Goal: Information Seeking & Learning: Learn about a topic

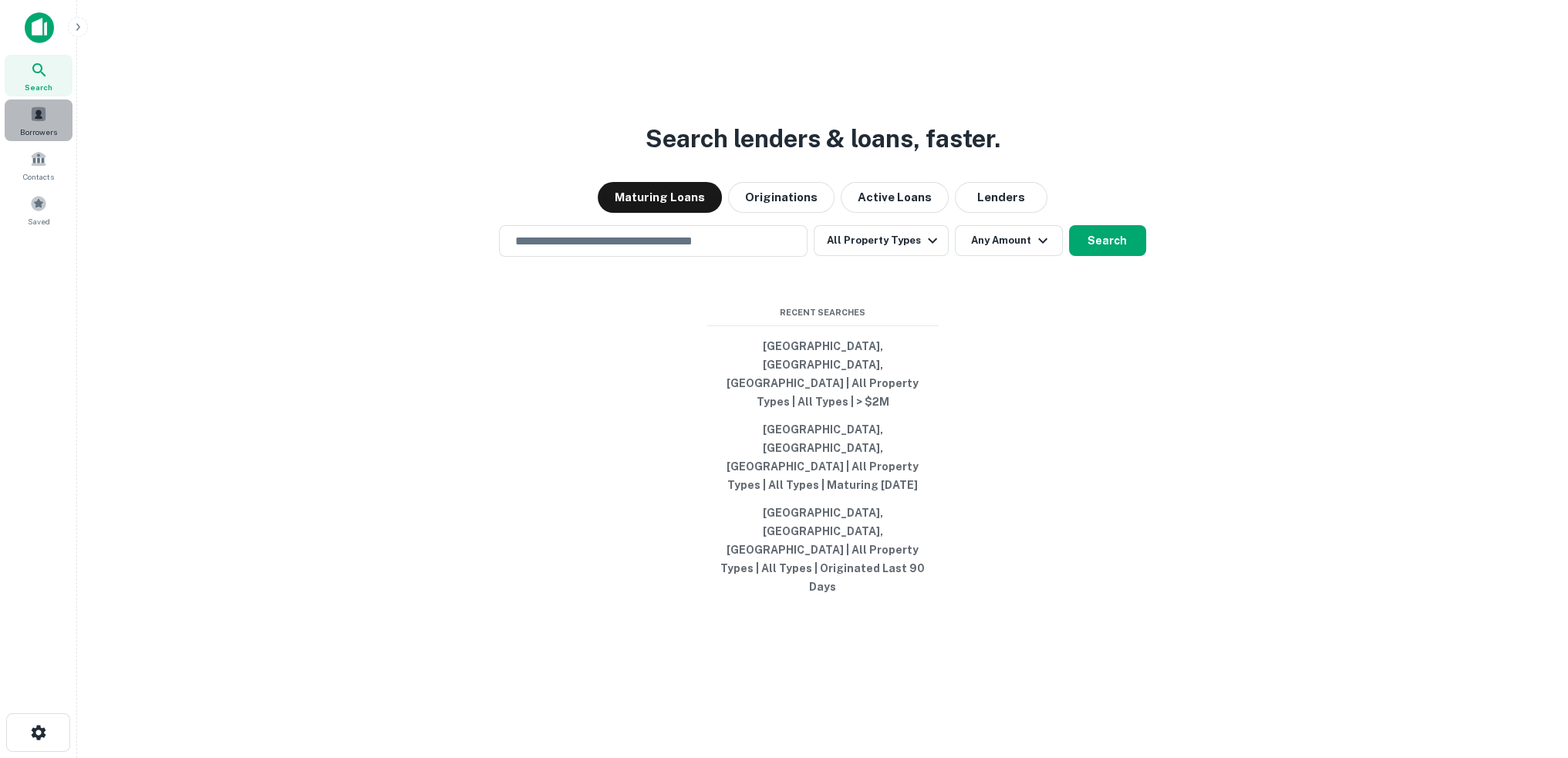
click at [41, 122] on span at bounding box center [38, 114] width 17 height 17
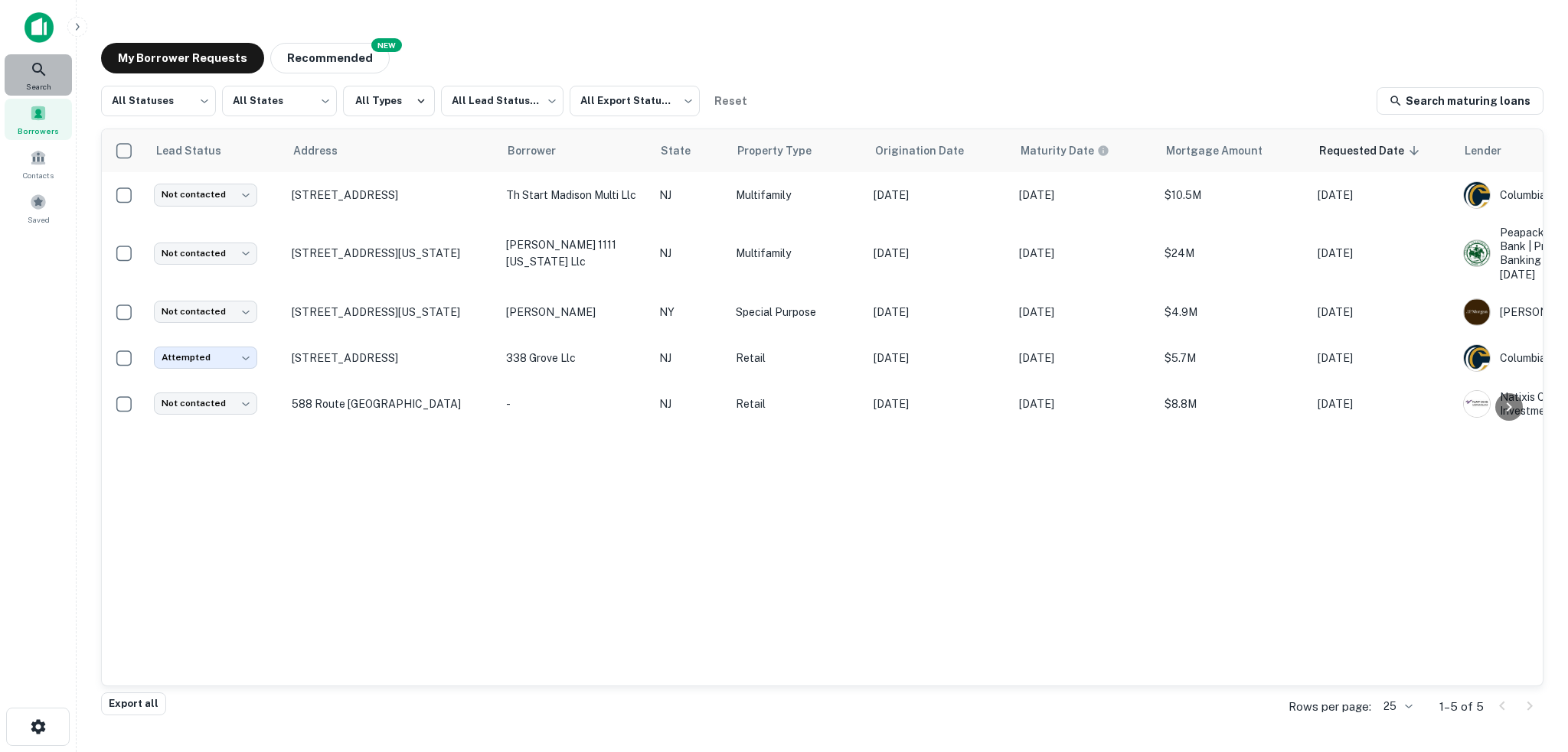
click at [41, 82] on span "Search" at bounding box center [39, 87] width 25 height 13
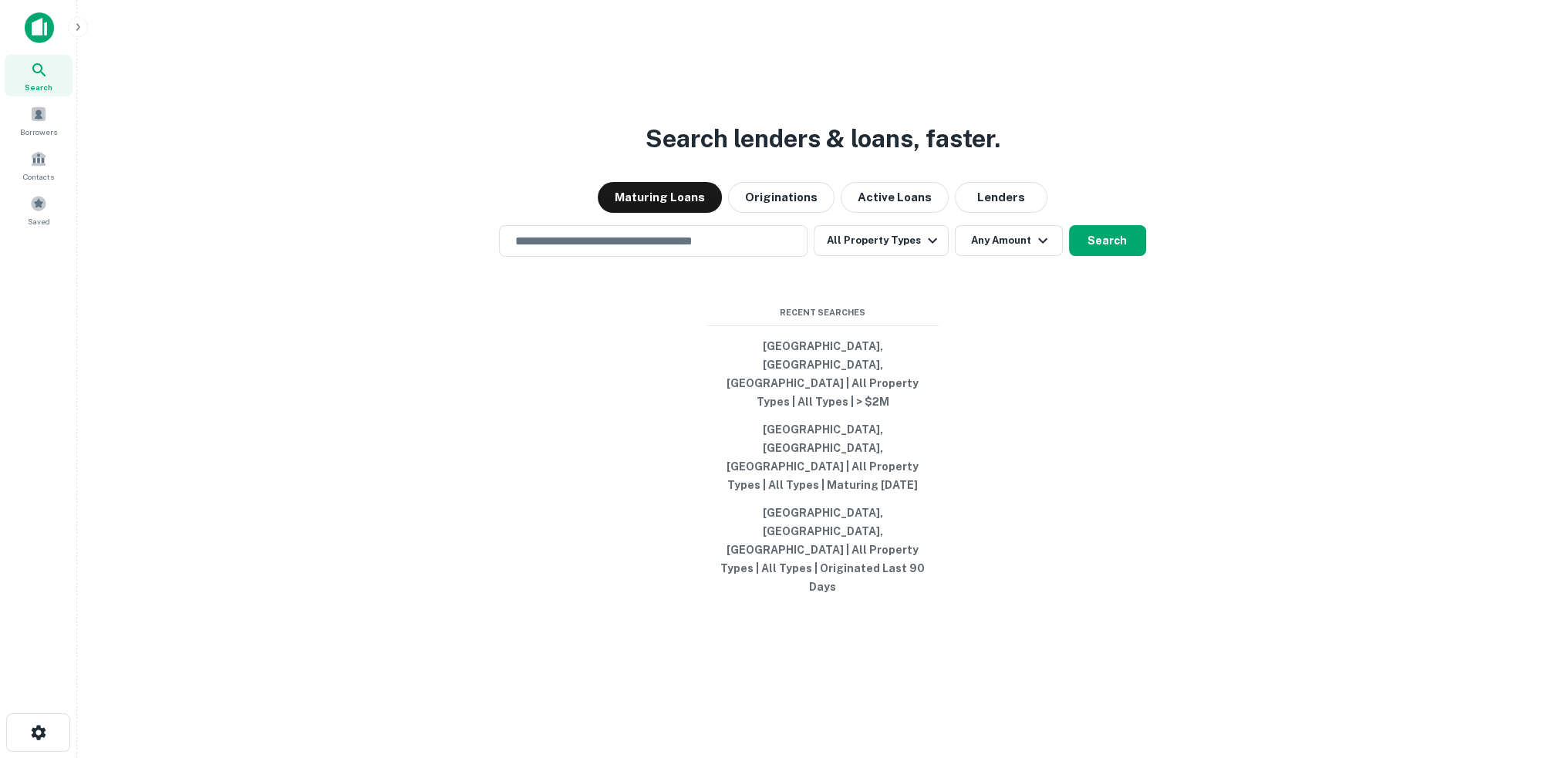
click at [41, 23] on img at bounding box center [39, 27] width 29 height 30
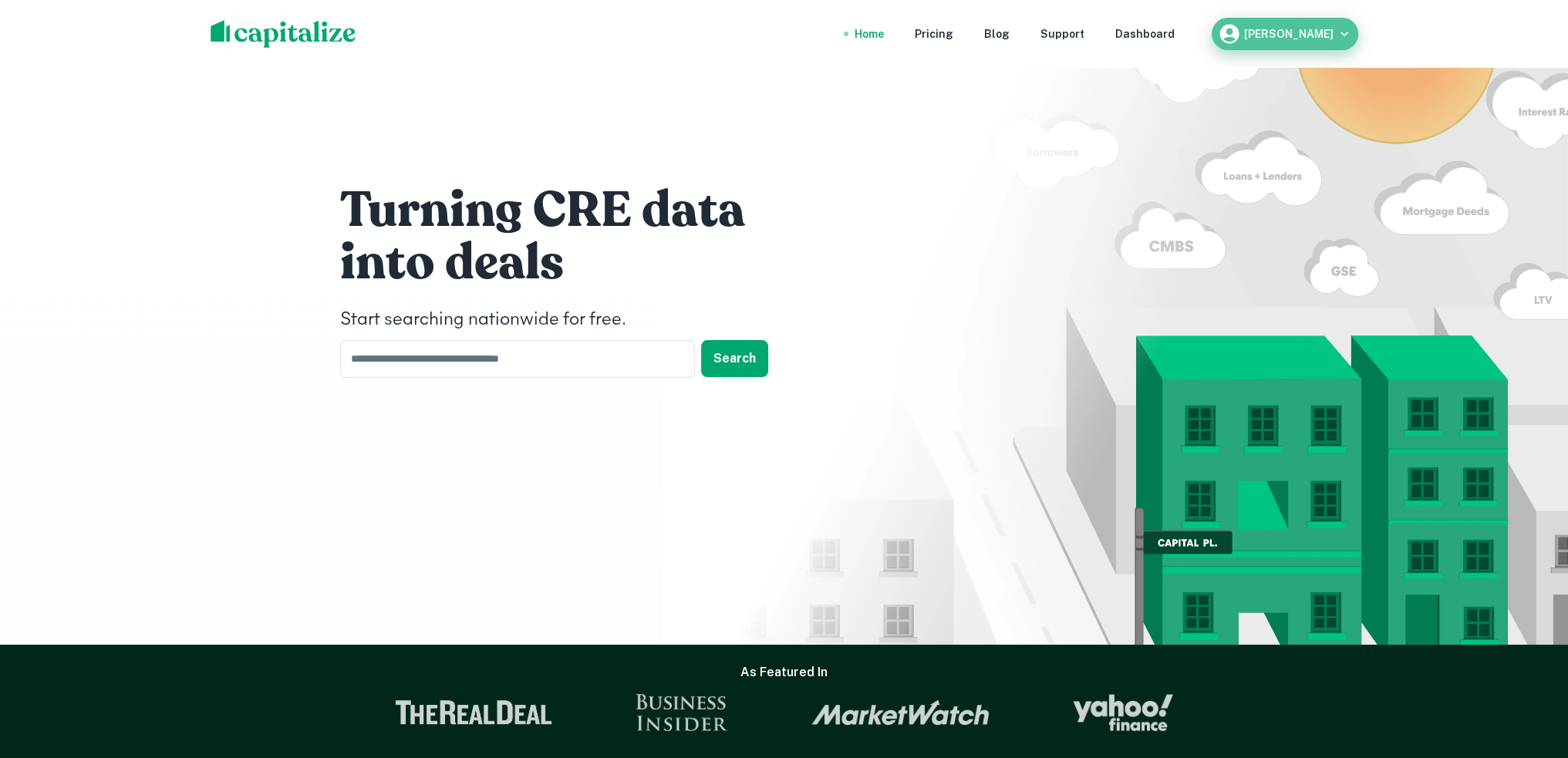
click at [1304, 33] on h6 "Matt Sweeney" at bounding box center [1289, 33] width 89 height 11
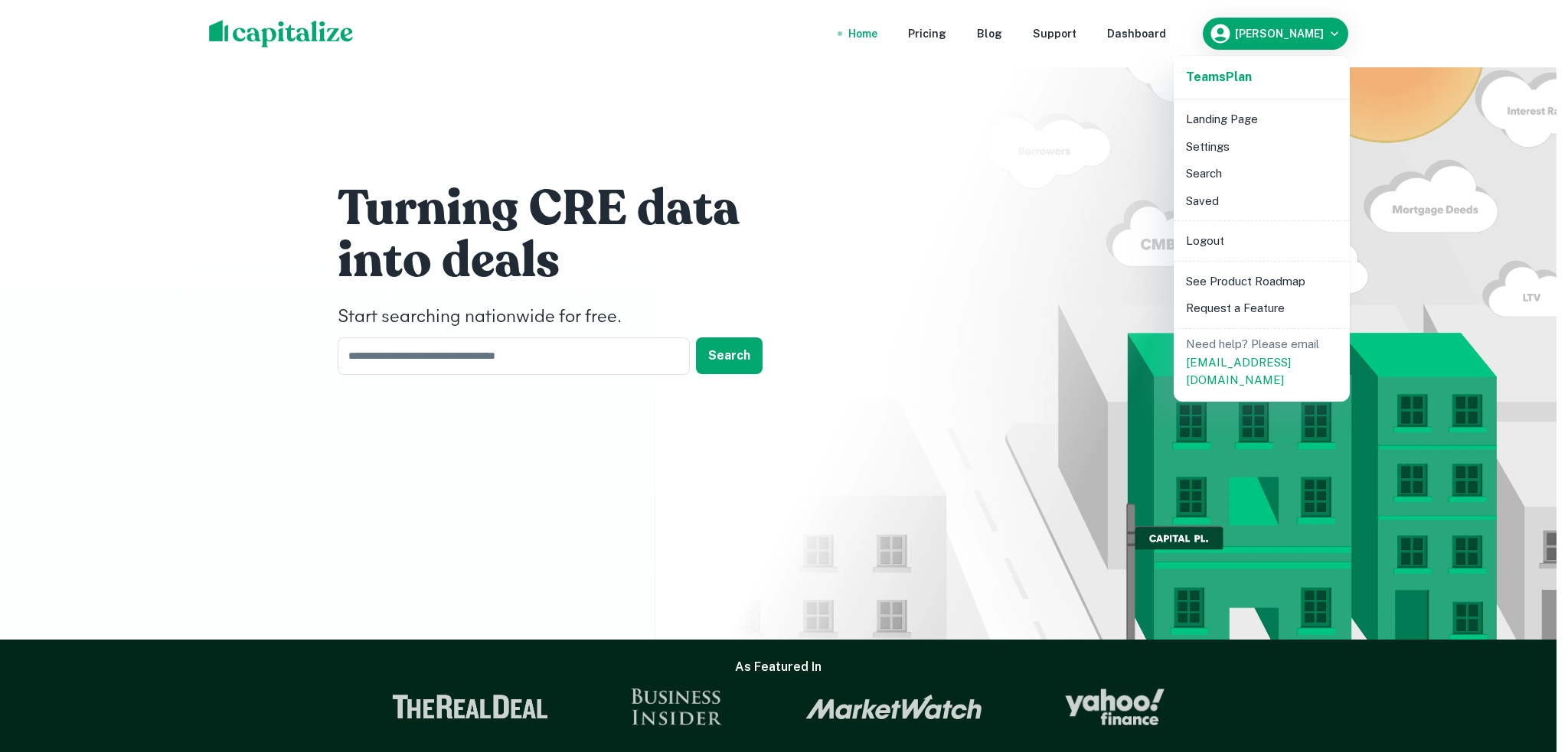
click at [991, 65] on div at bounding box center [784, 376] width 1568 height 752
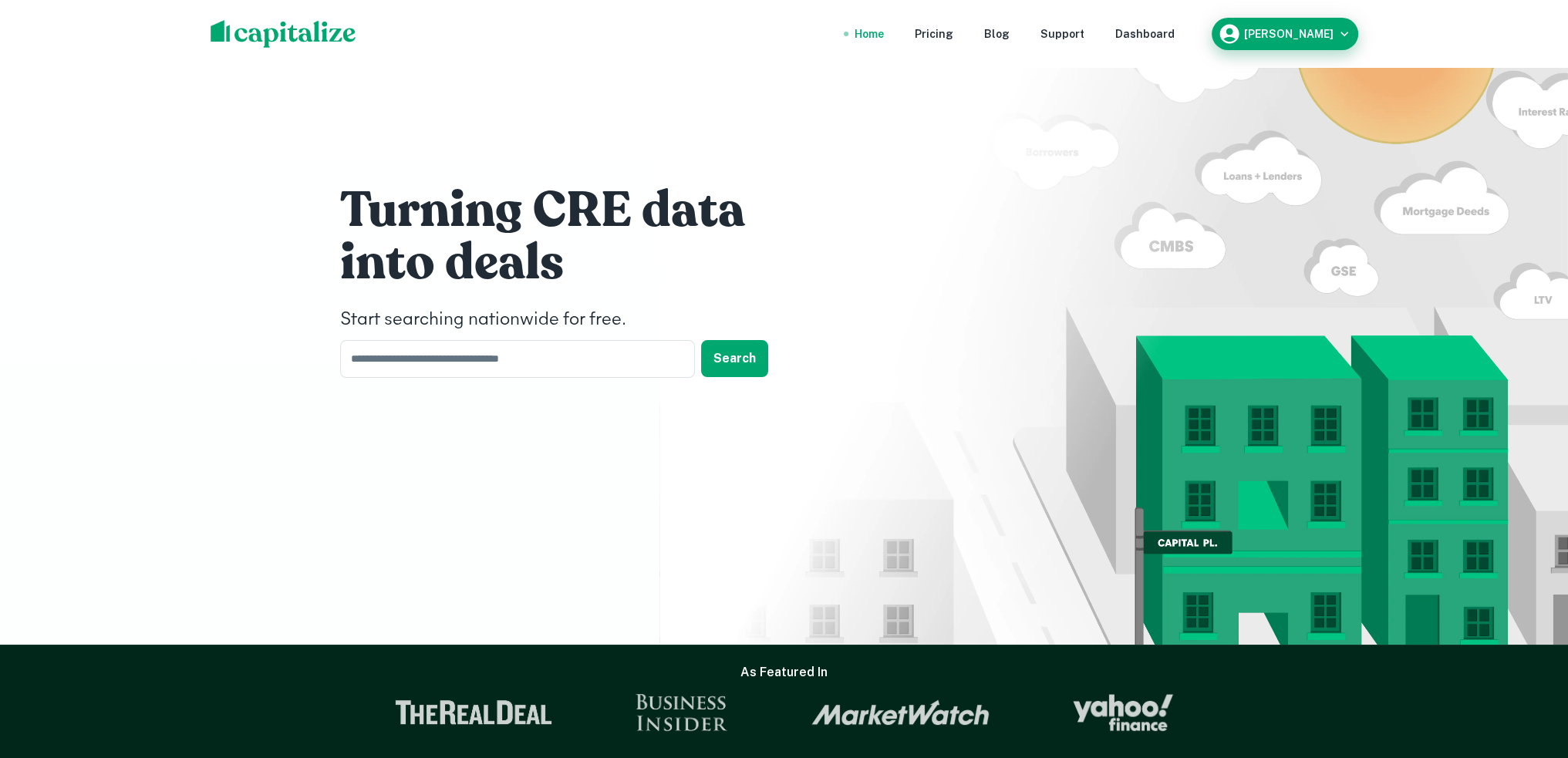
click at [1309, 39] on div "Matt Sweeney" at bounding box center [1285, 34] width 134 height 24
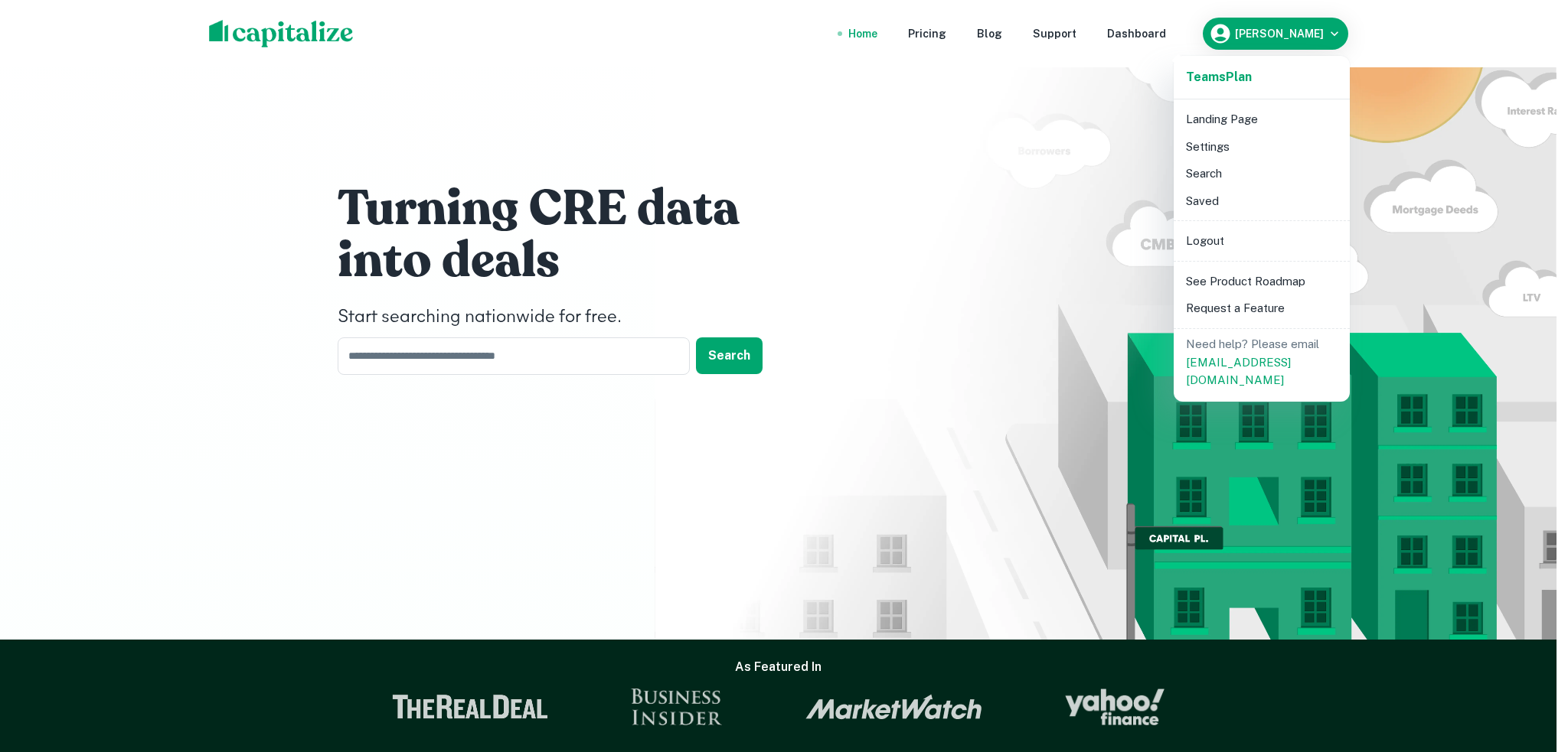
drag, startPoint x: 967, startPoint y: 70, endPoint x: 948, endPoint y: 69, distance: 19.0
click at [966, 70] on div at bounding box center [784, 376] width 1568 height 752
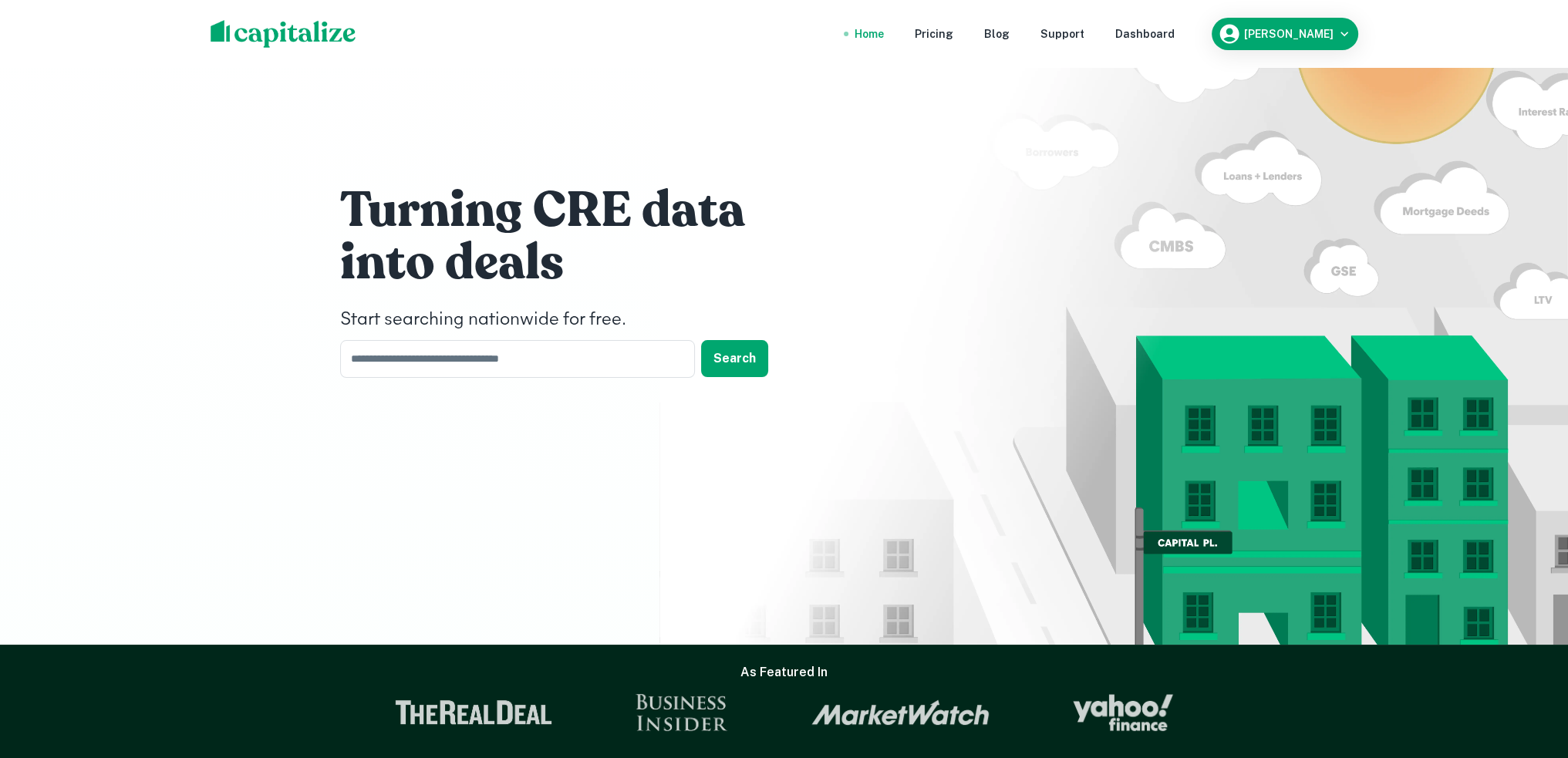
click at [258, 34] on img at bounding box center [283, 33] width 146 height 27
click at [459, 350] on input "text" at bounding box center [512, 359] width 344 height 38
type input "*"
type input "**********"
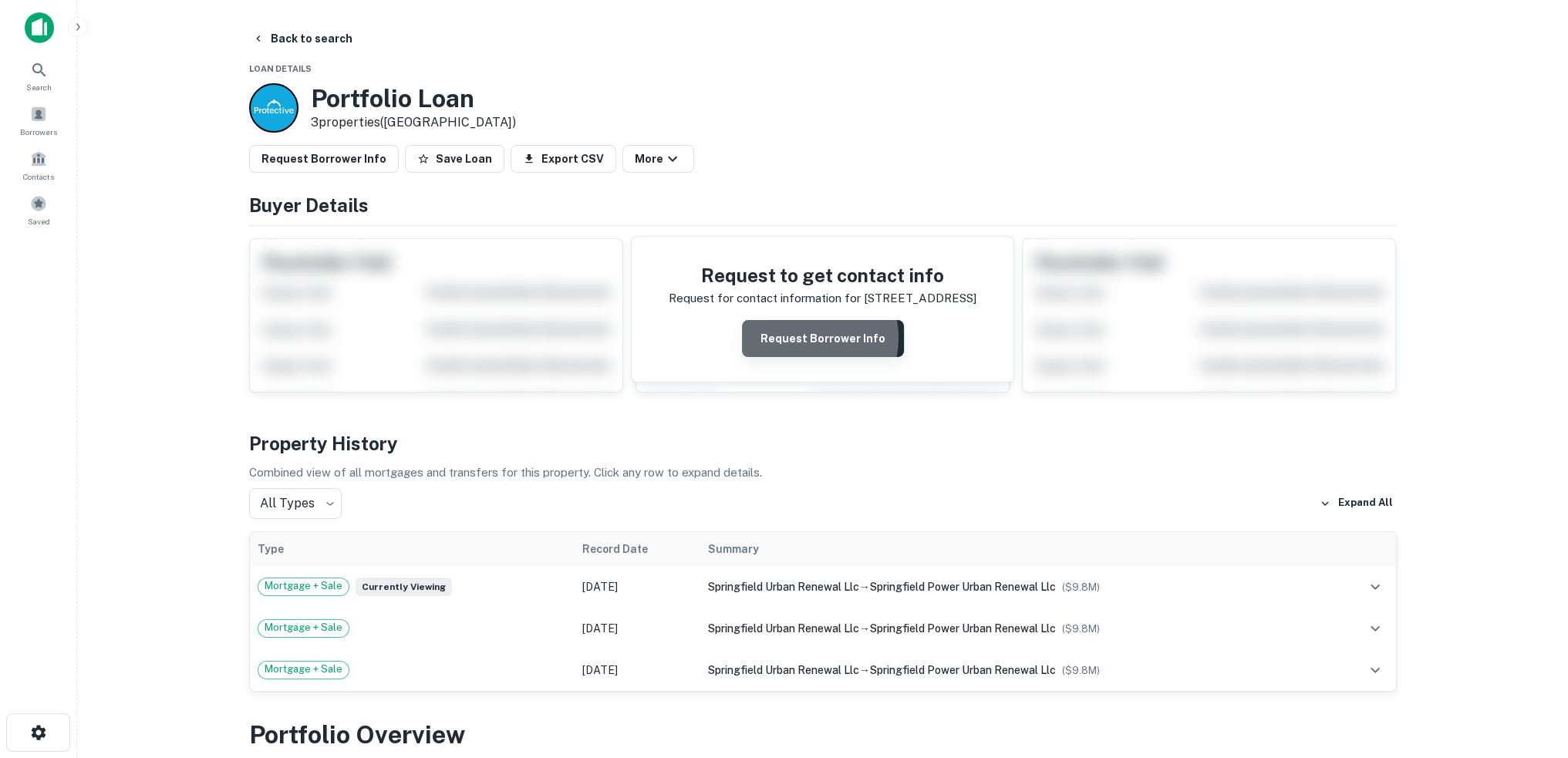
click at [811, 337] on button "Request Borrower Info" at bounding box center [823, 338] width 162 height 37
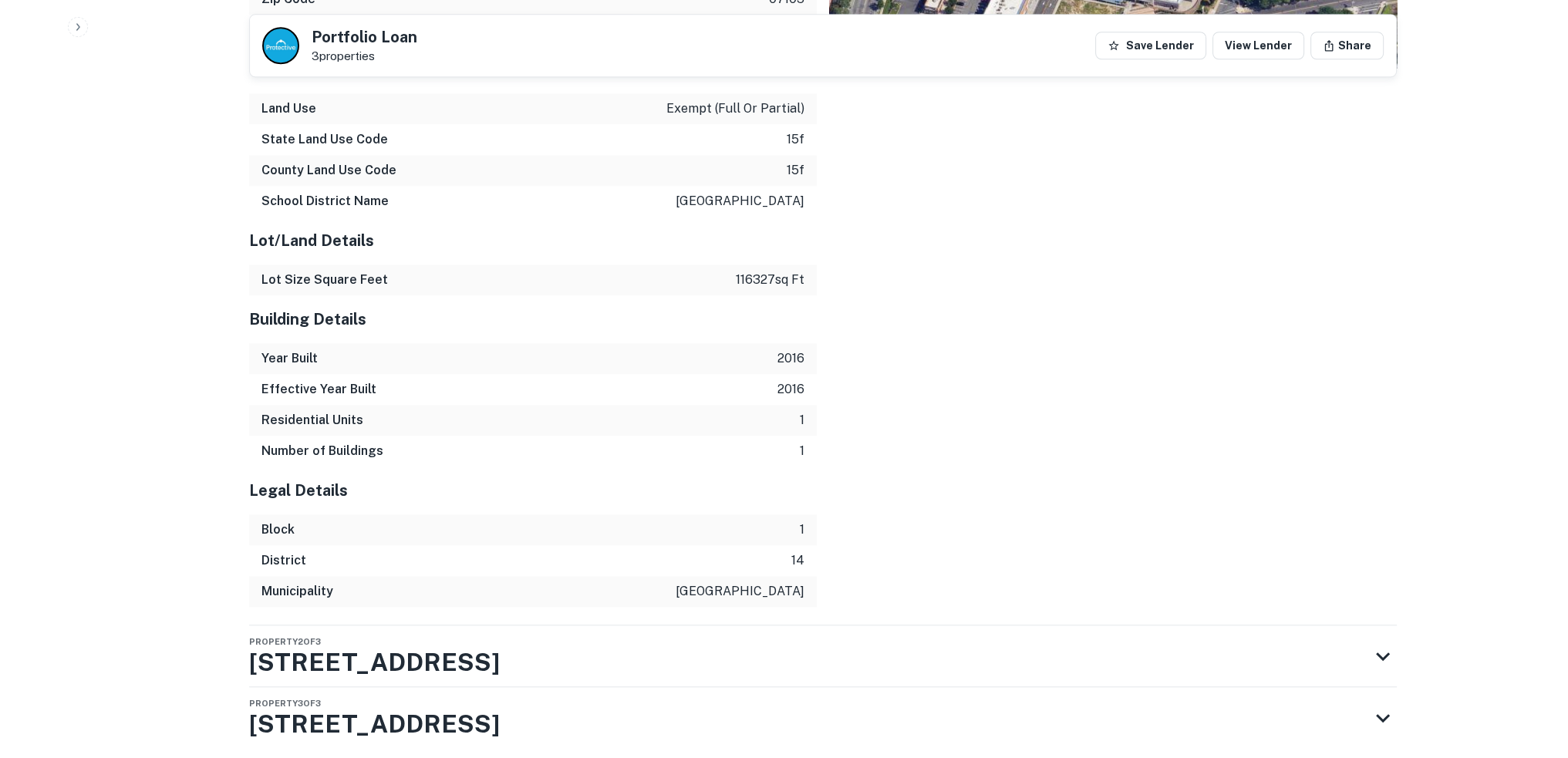
scroll to position [1828, 0]
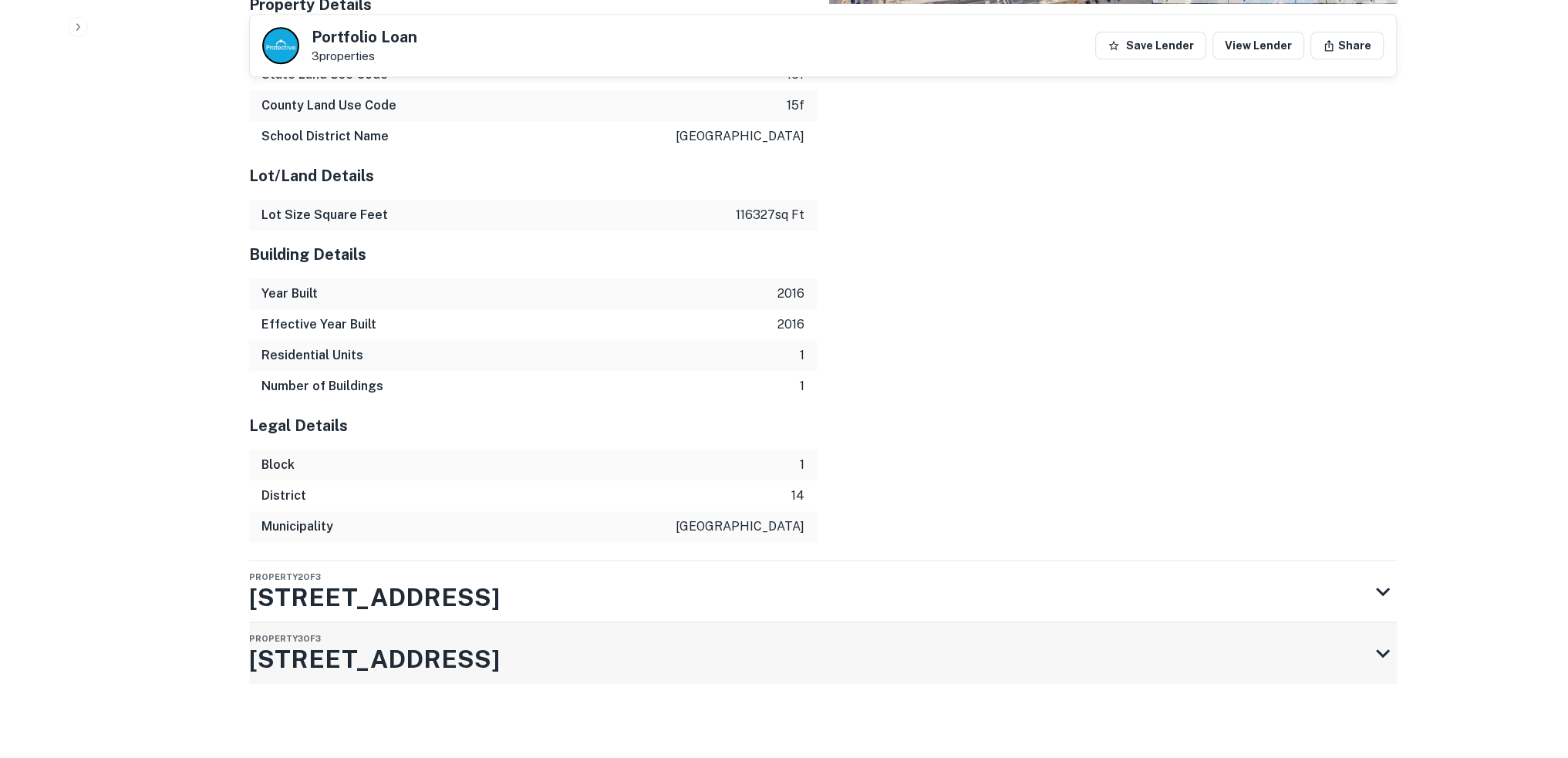
drag, startPoint x: 471, startPoint y: 657, endPoint x: 453, endPoint y: 666, distance: 20.1
click at [470, 657] on div "Property 3 of 3 82 Orange St" at bounding box center [809, 653] width 1120 height 62
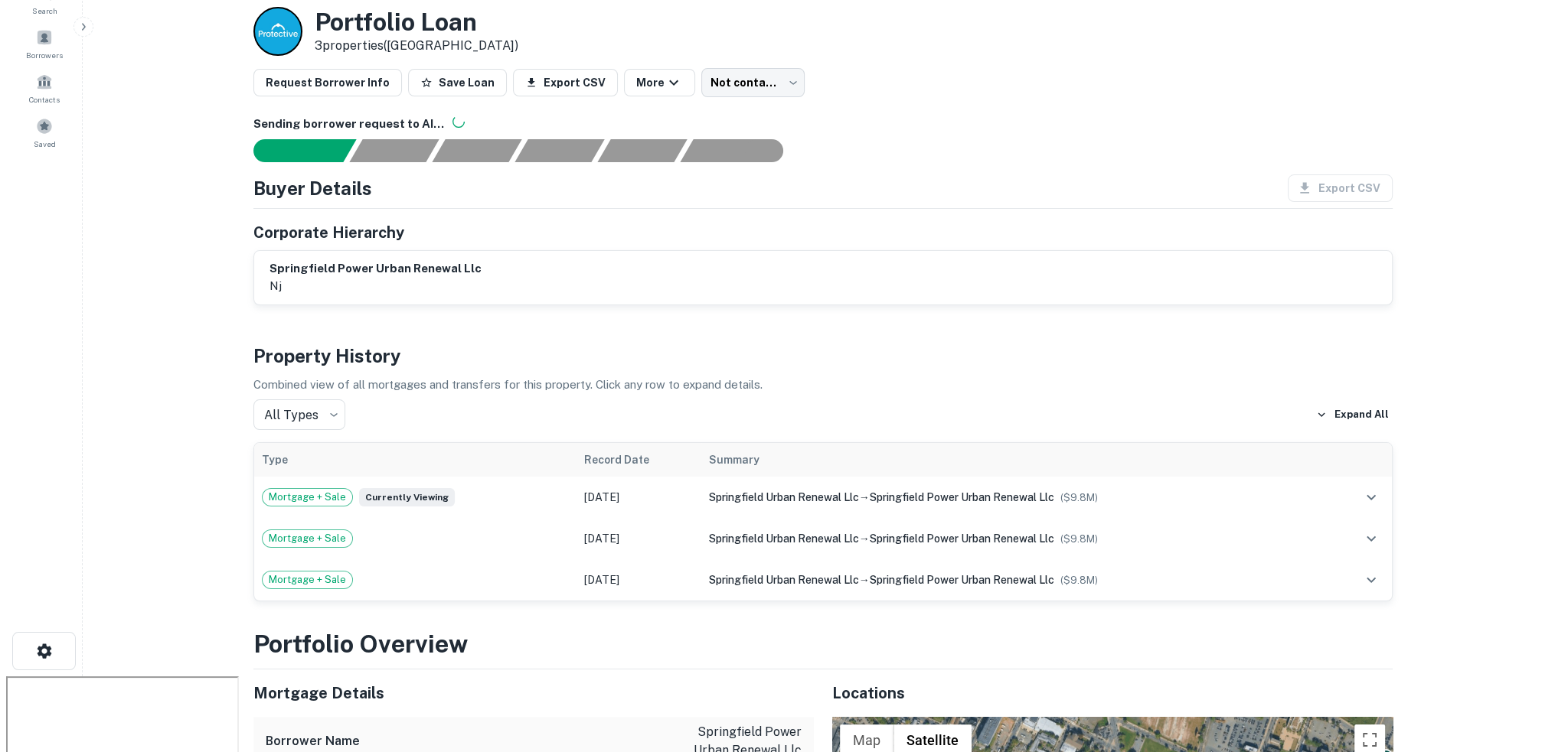
scroll to position [0, 0]
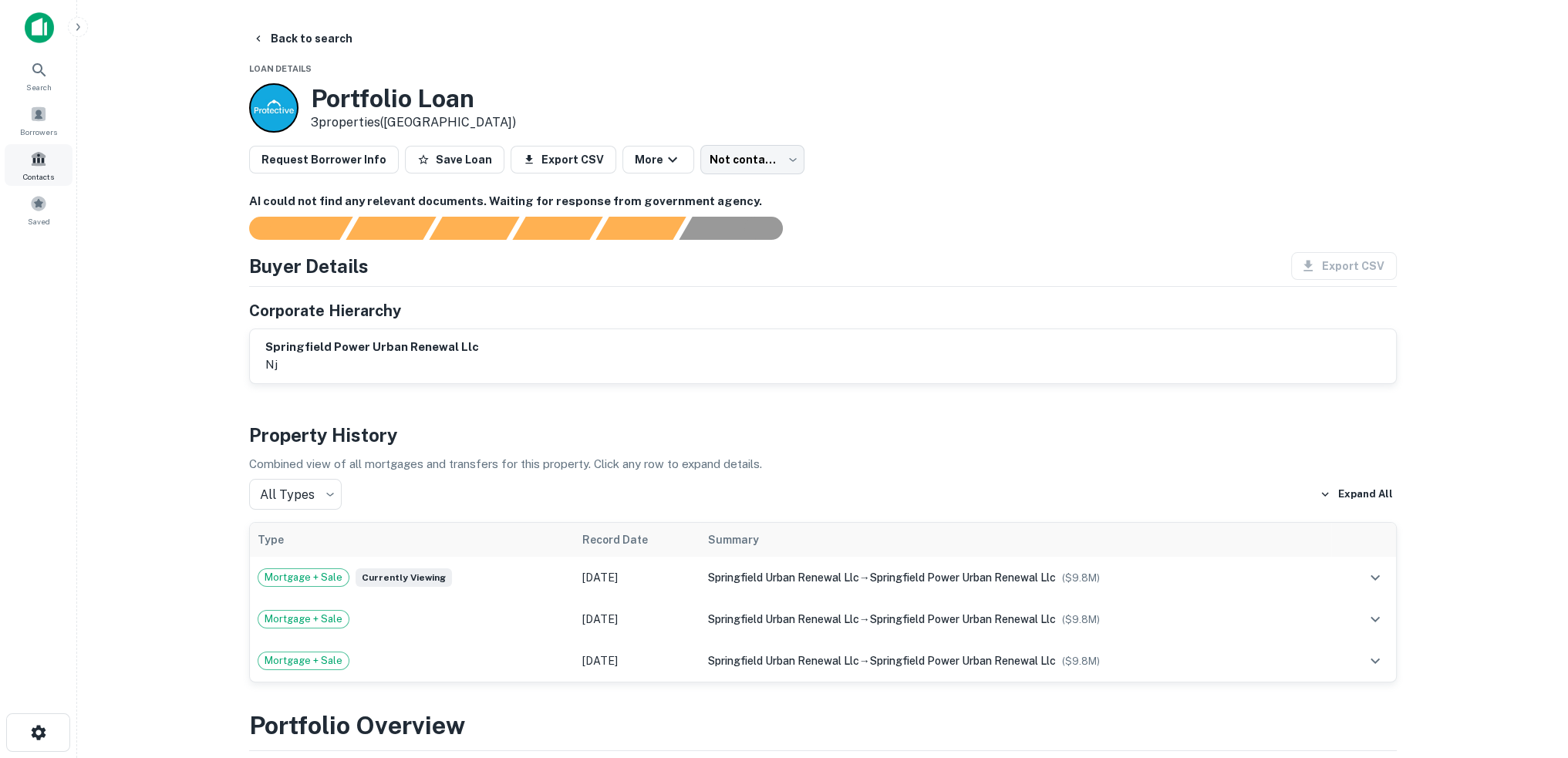
click at [30, 162] on span at bounding box center [38, 158] width 17 height 17
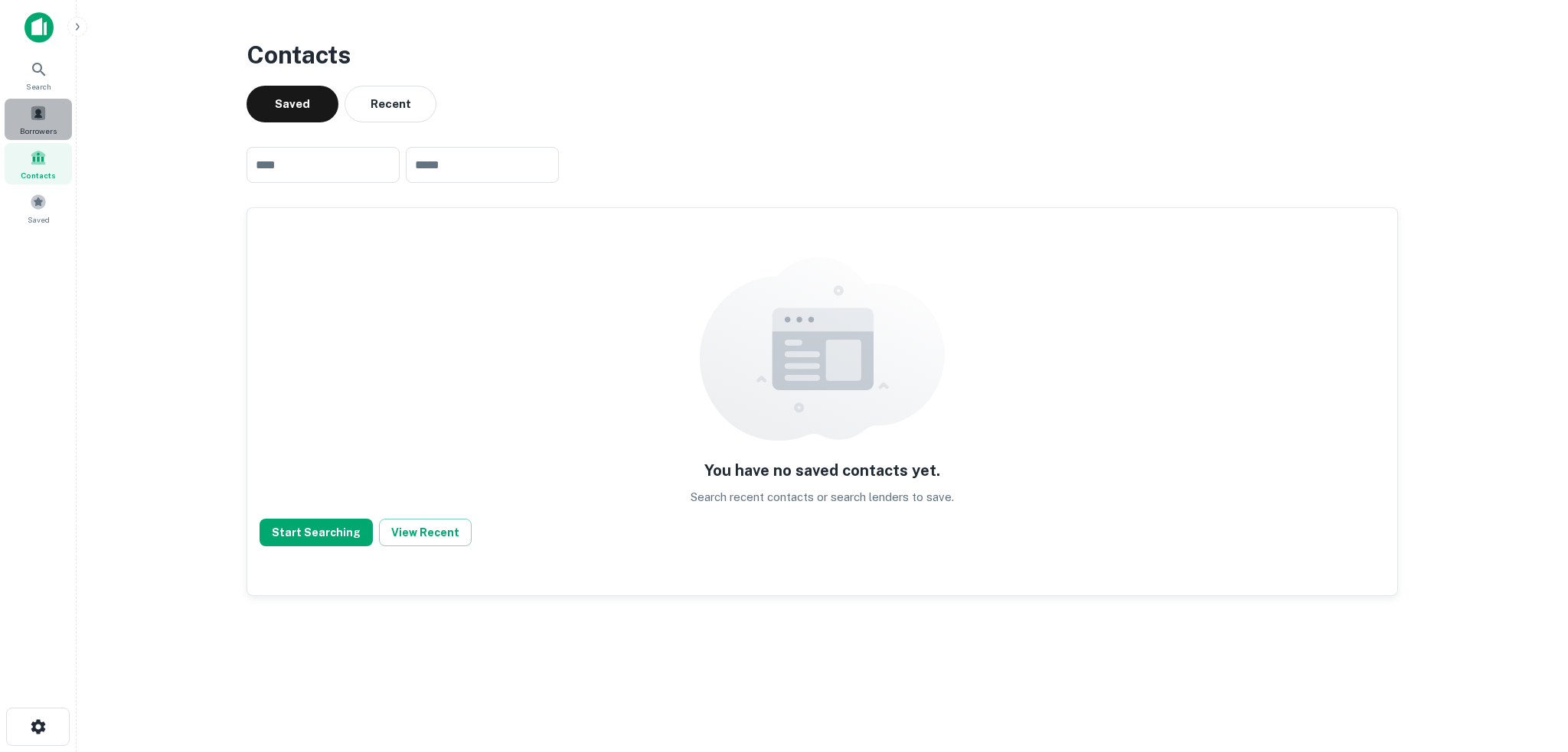
click at [36, 110] on span at bounding box center [38, 113] width 17 height 17
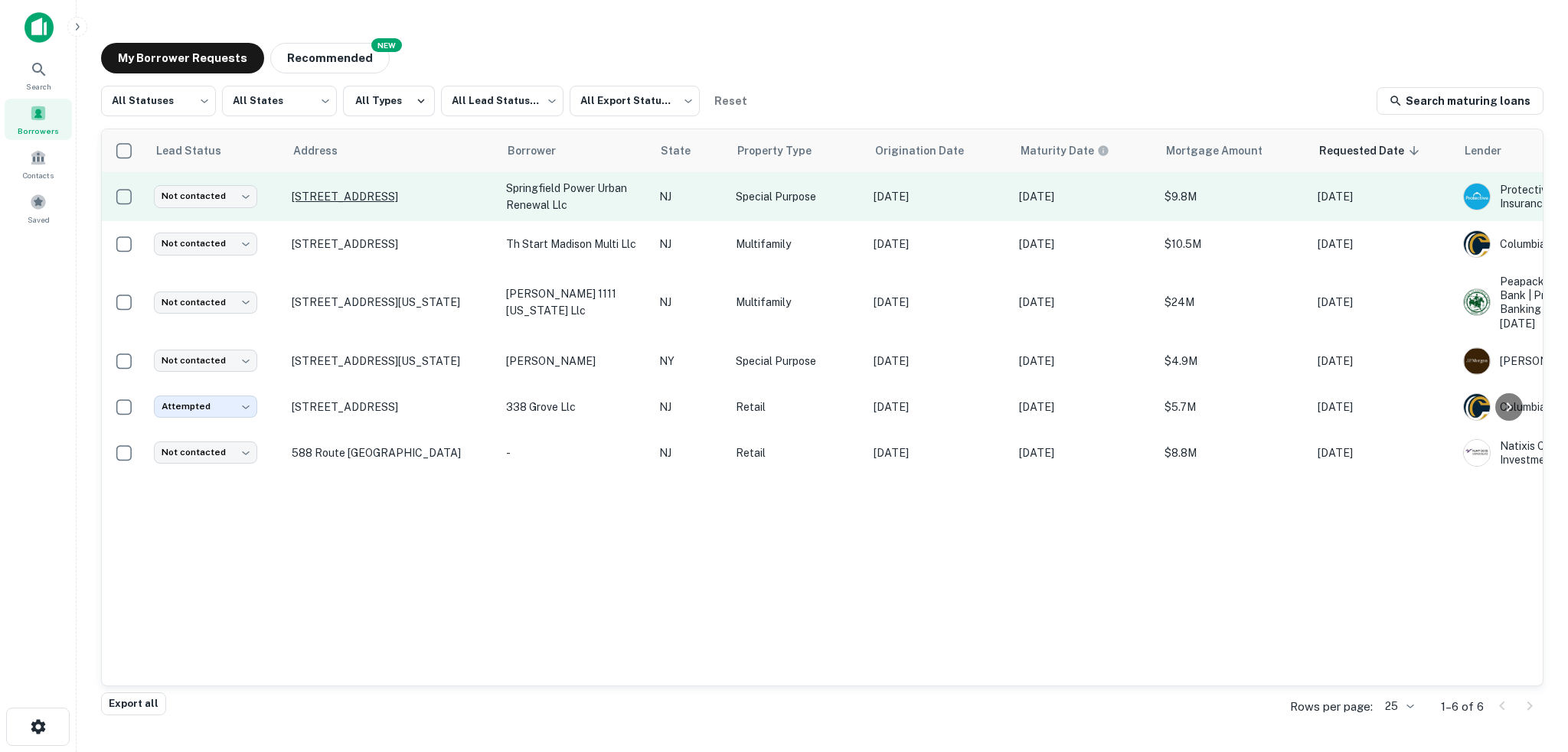
click at [314, 201] on p "206 Springfield Ave Newark, NJ07103" at bounding box center [391, 197] width 200 height 14
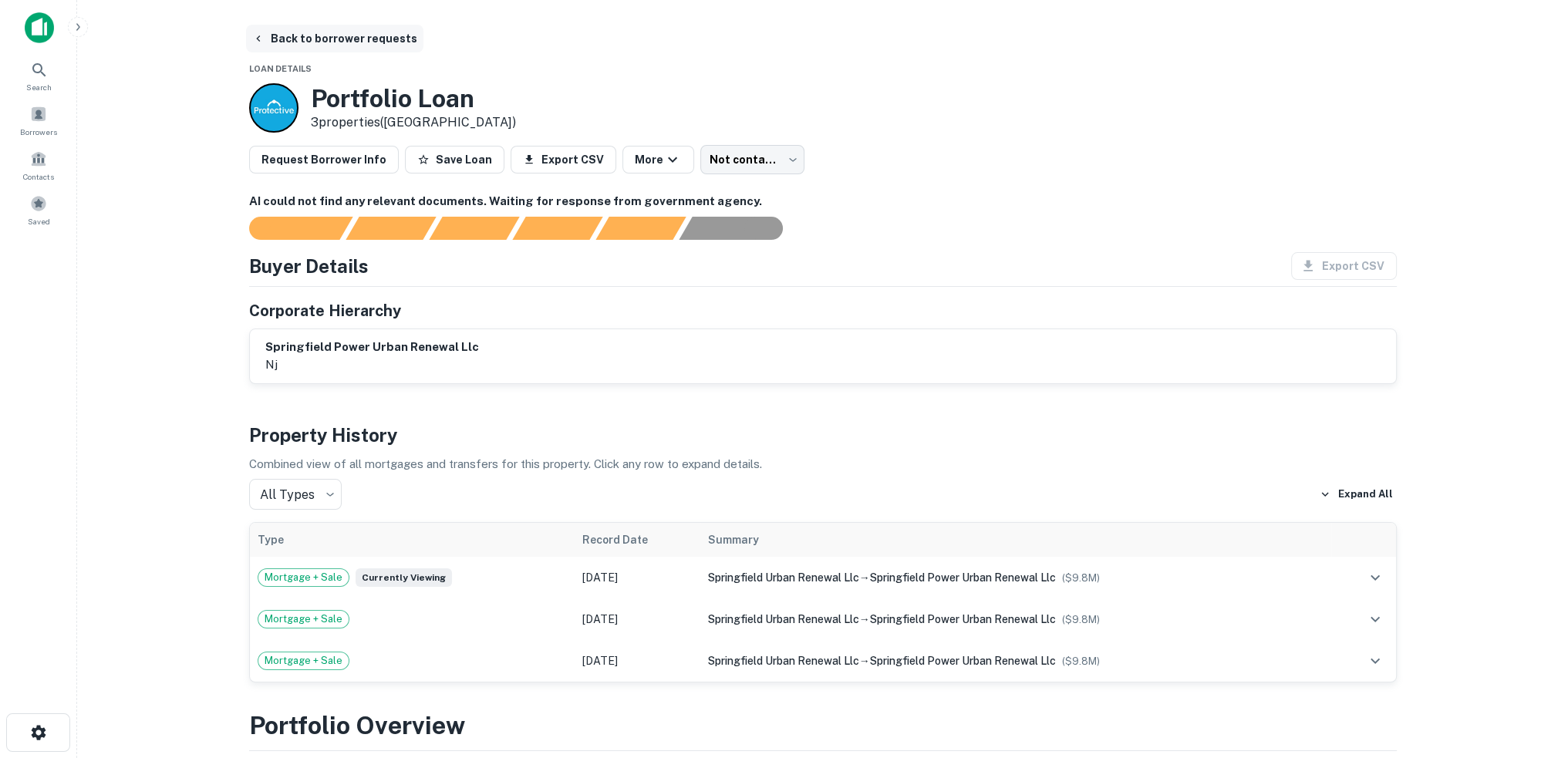
click at [252, 32] on icon "button" at bounding box center [258, 38] width 13 height 13
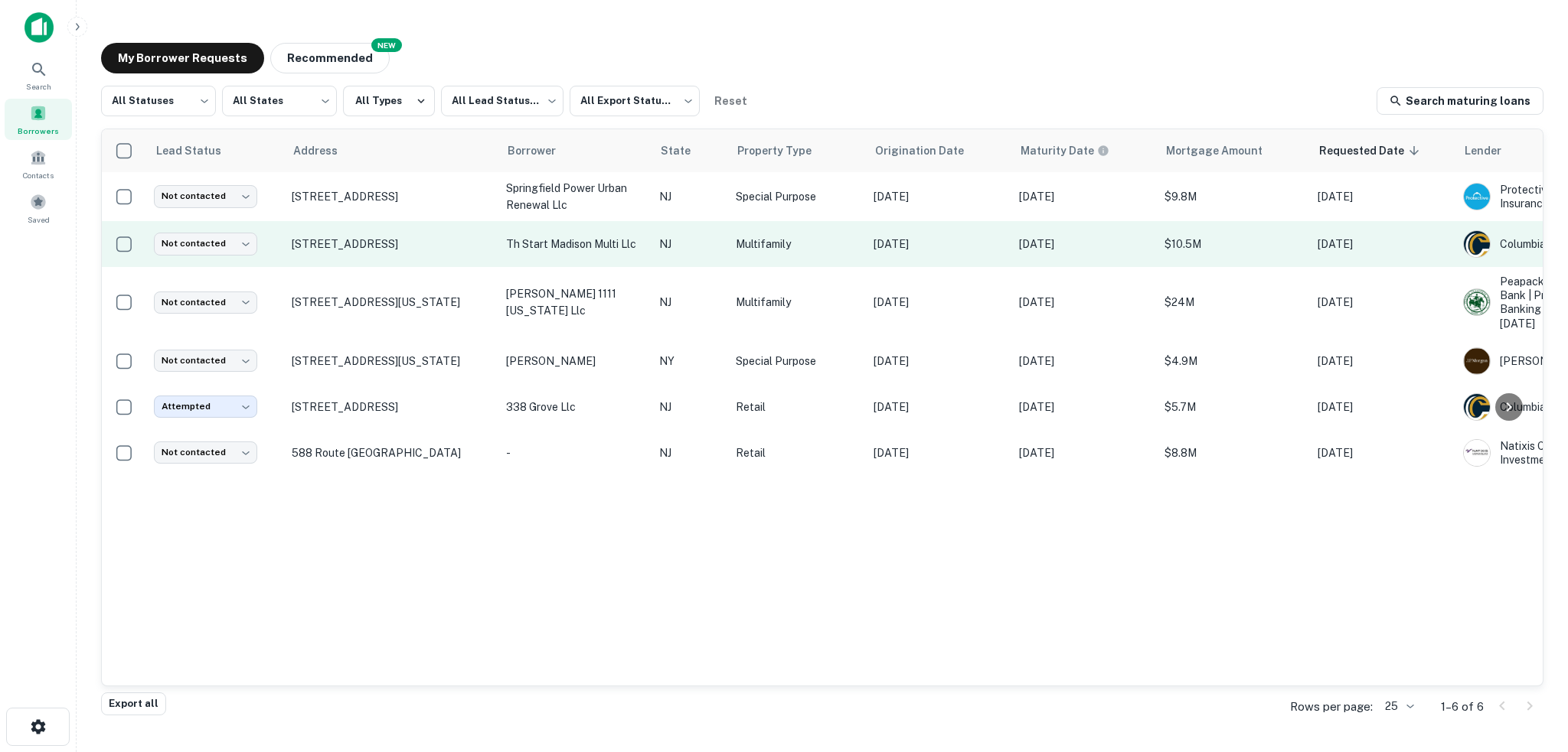
click at [582, 238] on p "th start madison multi llc" at bounding box center [575, 243] width 138 height 17
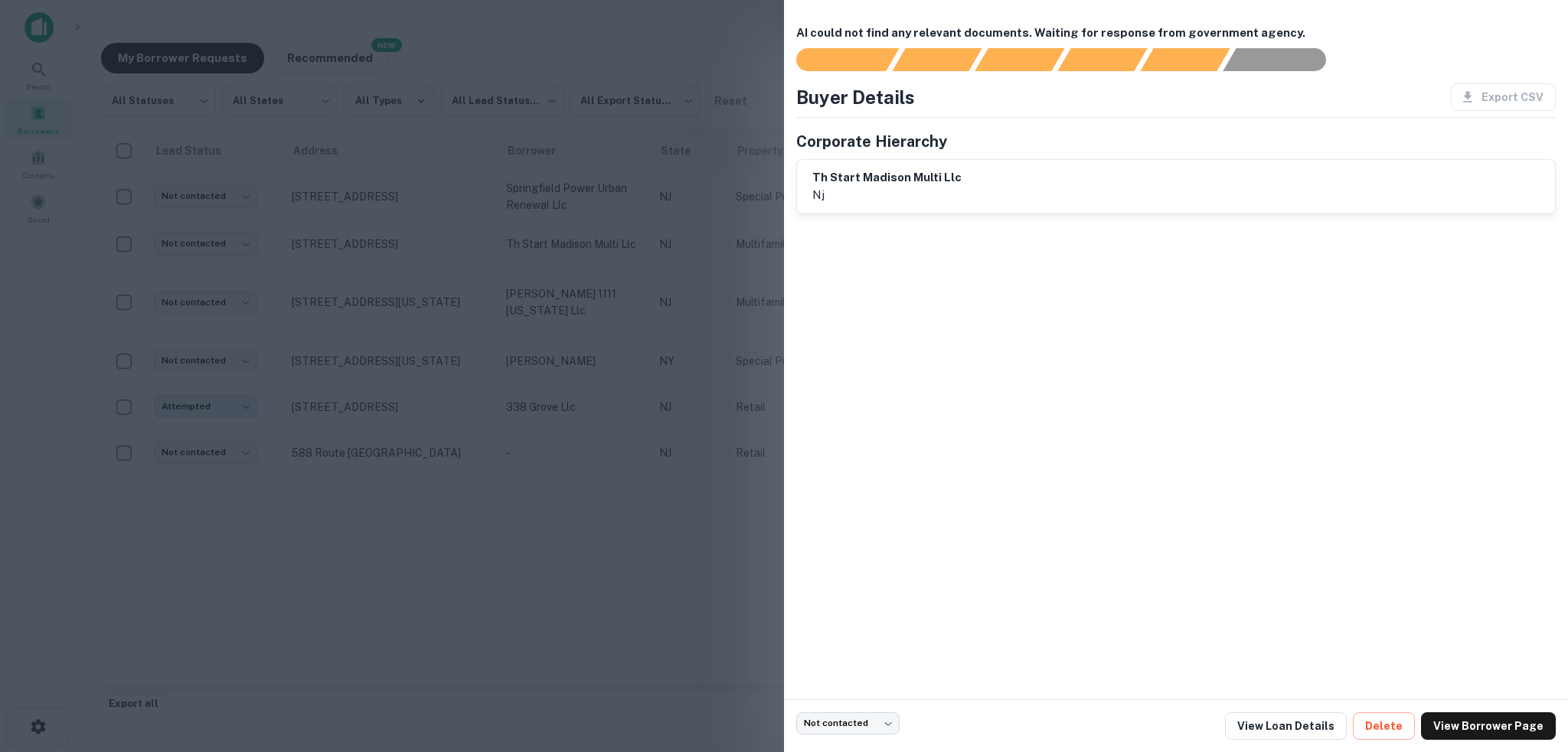
drag, startPoint x: 1032, startPoint y: 239, endPoint x: 952, endPoint y: 231, distance: 80.4
click at [1032, 239] on div "AI could not find any relevant documents. Waiting for response from government …" at bounding box center [1177, 349] width 784 height 699
click at [178, 156] on div at bounding box center [784, 376] width 1568 height 752
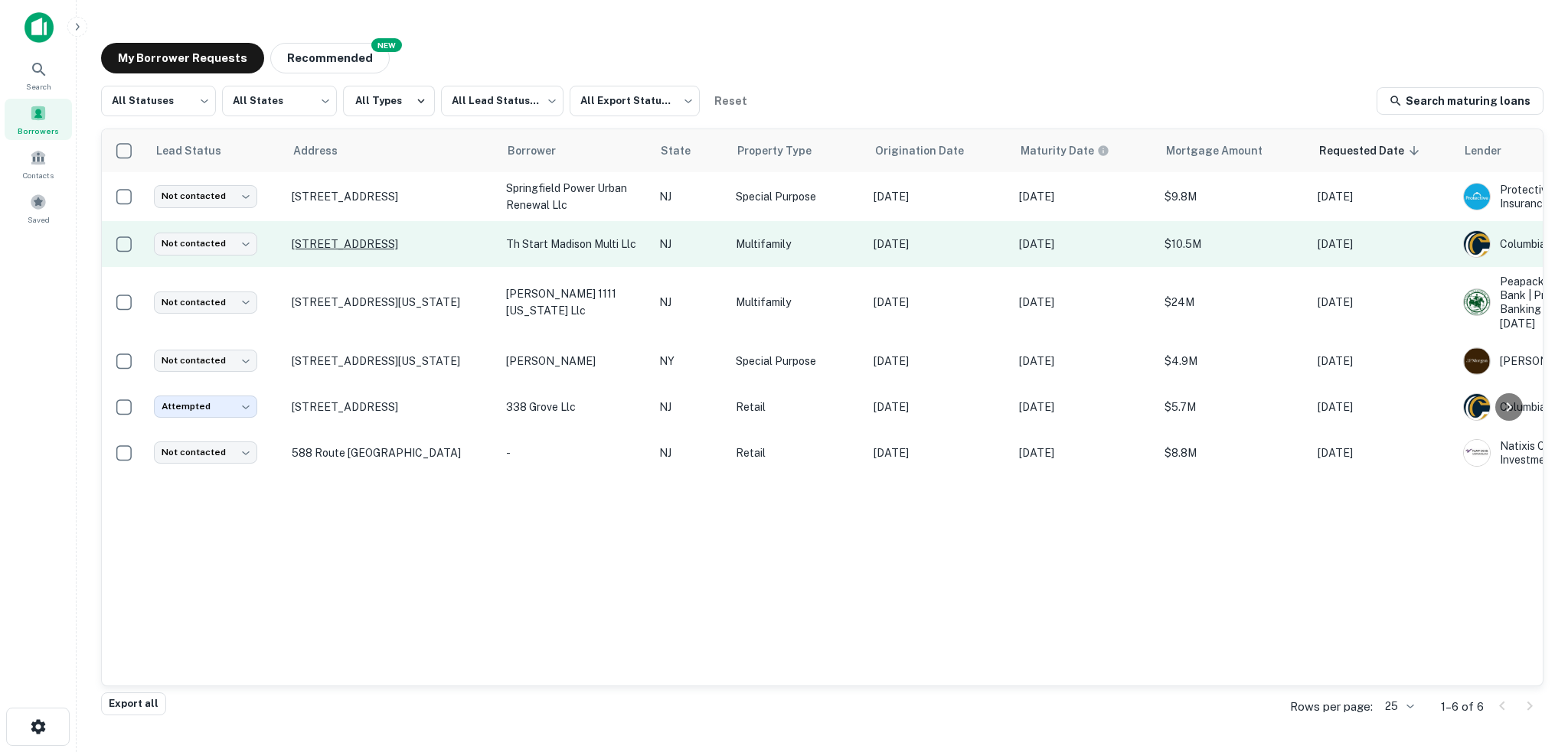
click at [367, 244] on p "305 Madison St Hoboken, NJ07030" at bounding box center [391, 244] width 200 height 14
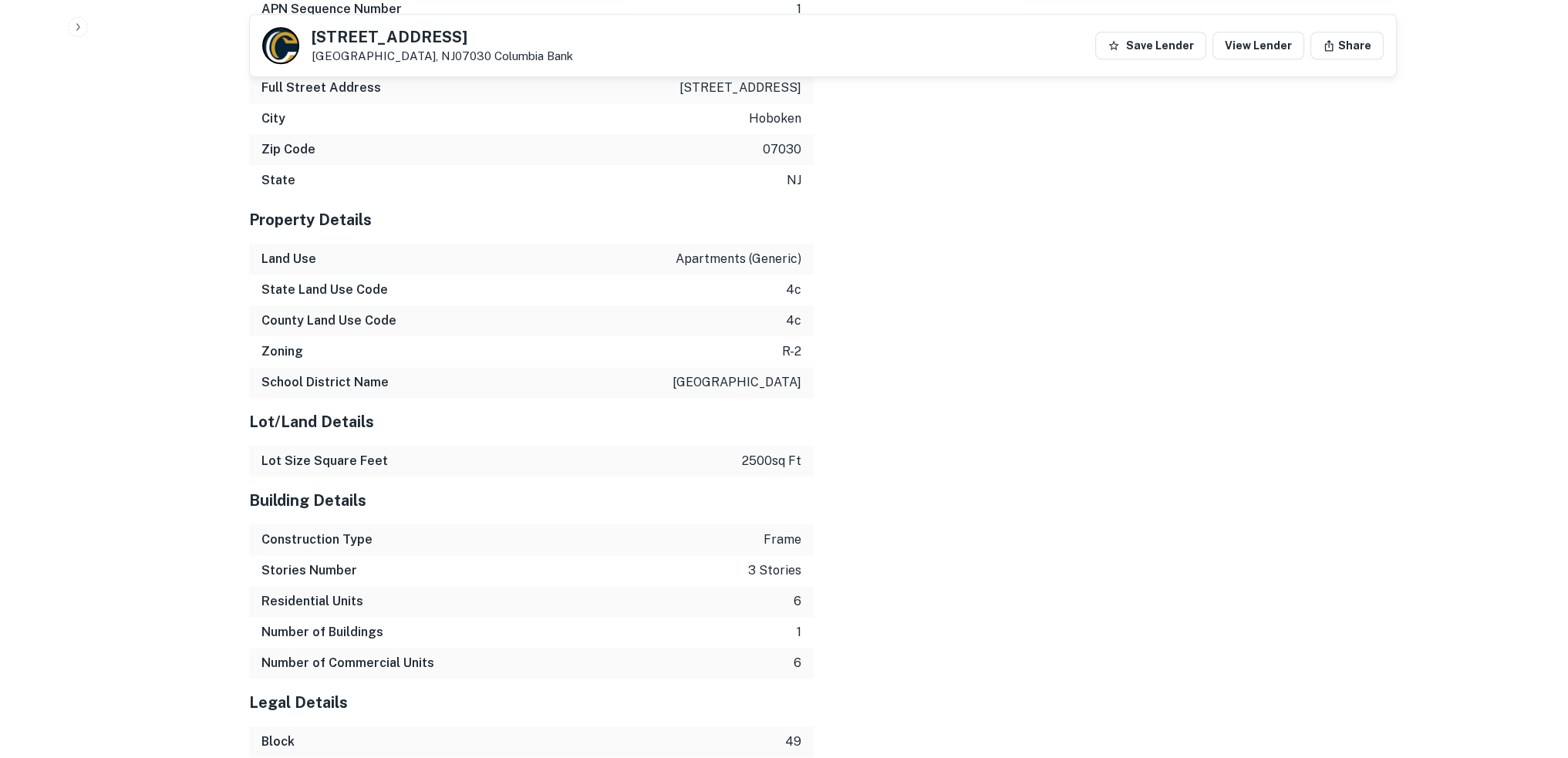
scroll to position [1953, 0]
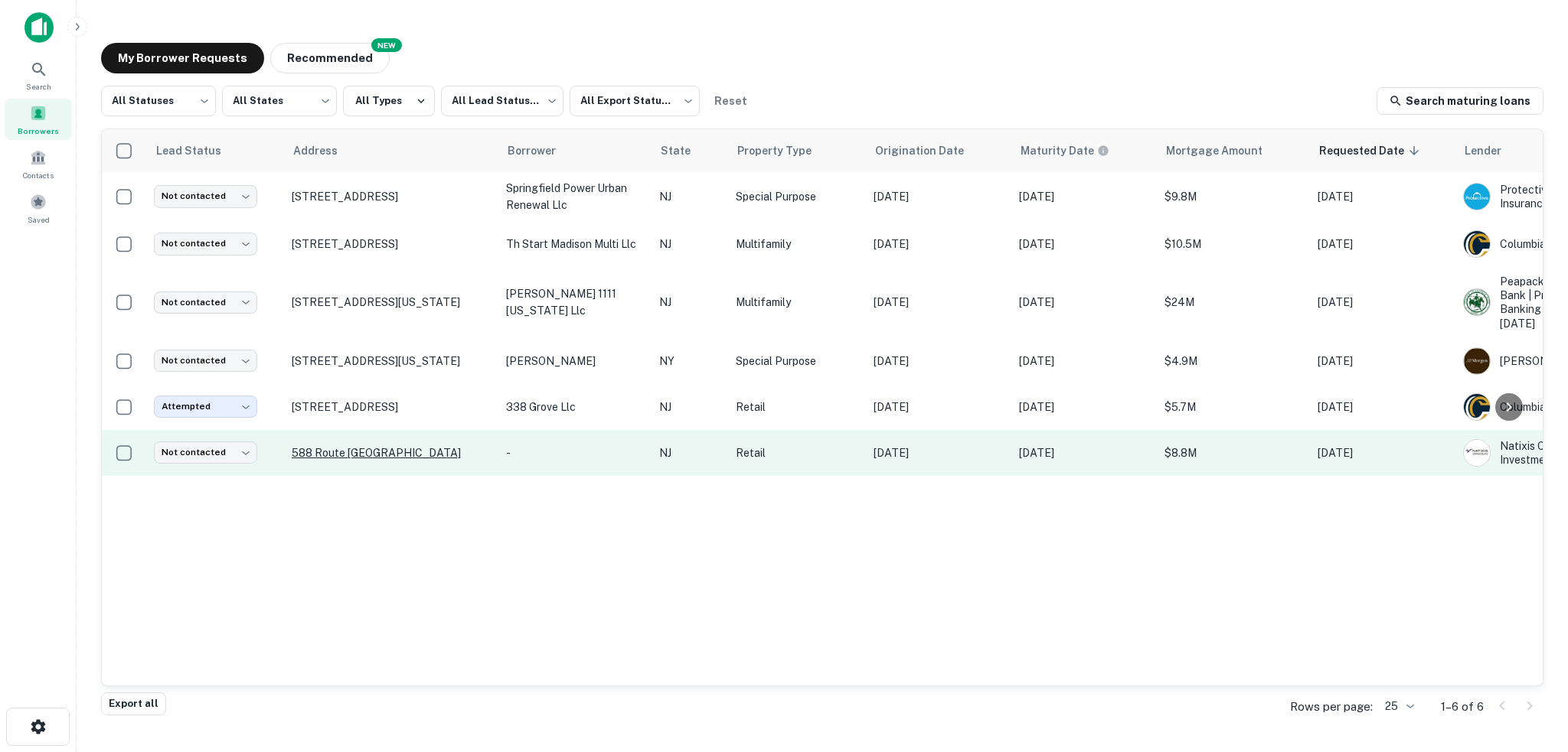
click at [405, 447] on p "588 Route 70 Fedex plaza Brick Township, NJ08723" at bounding box center [391, 453] width 200 height 14
